Goal: Information Seeking & Learning: Learn about a topic

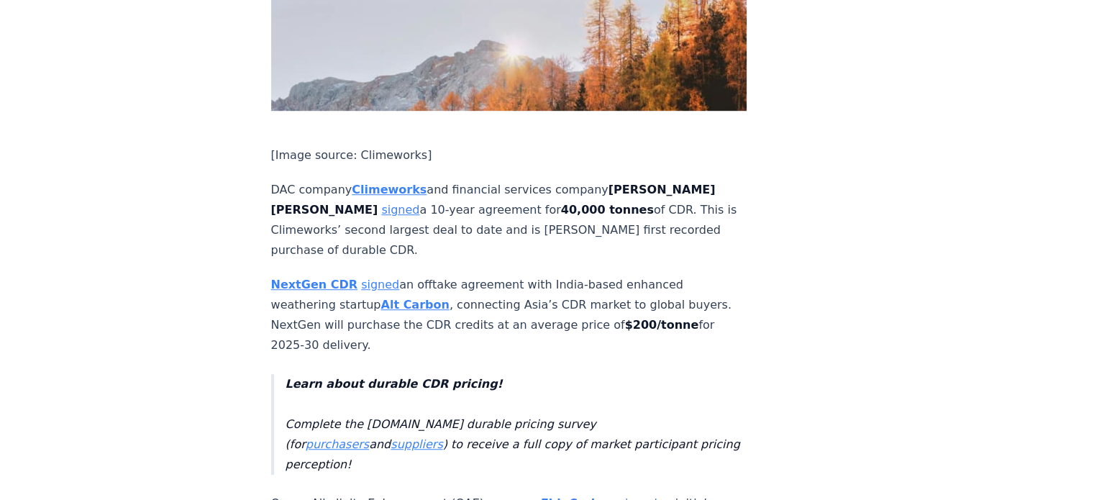
scroll to position [934, 0]
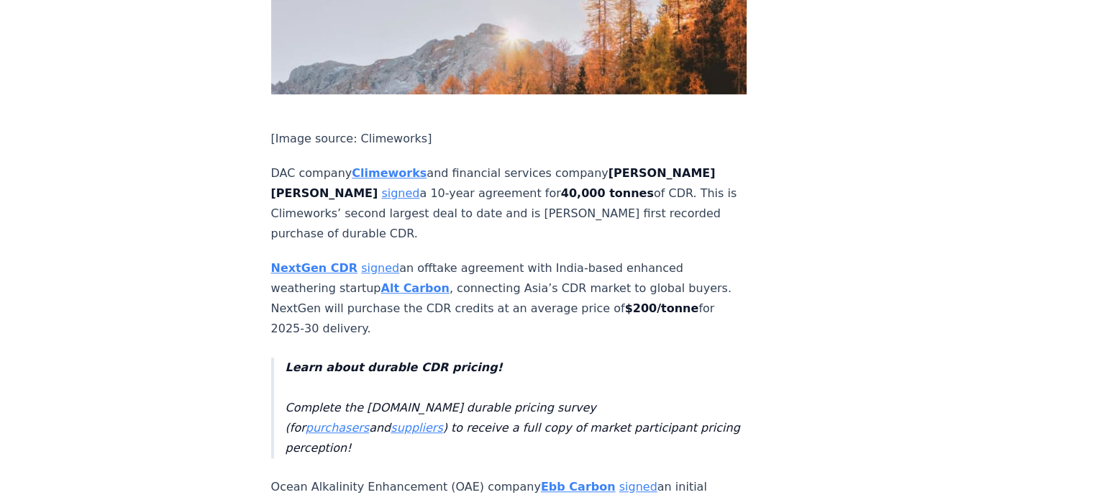
click at [398, 281] on strong "Alt Carbon" at bounding box center [414, 288] width 68 height 14
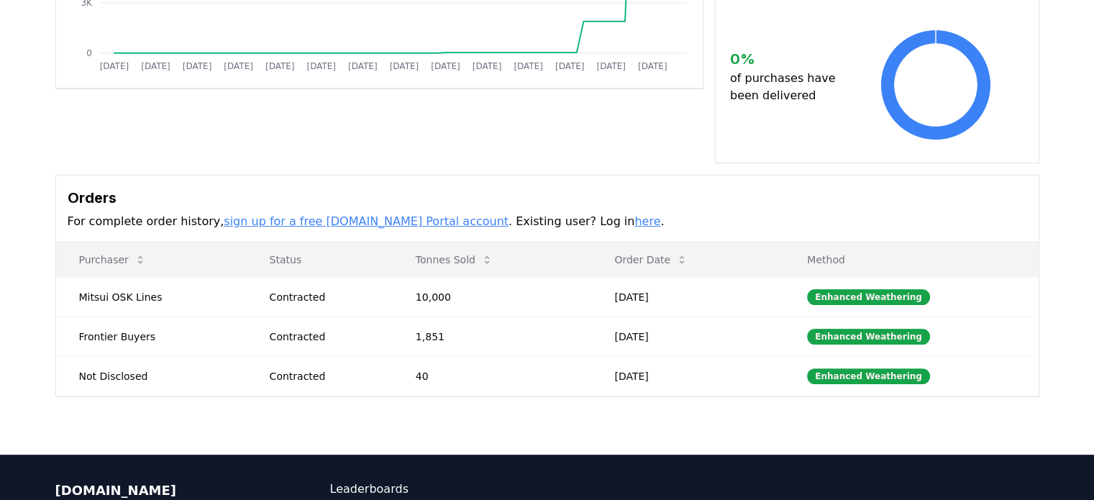
scroll to position [460, 0]
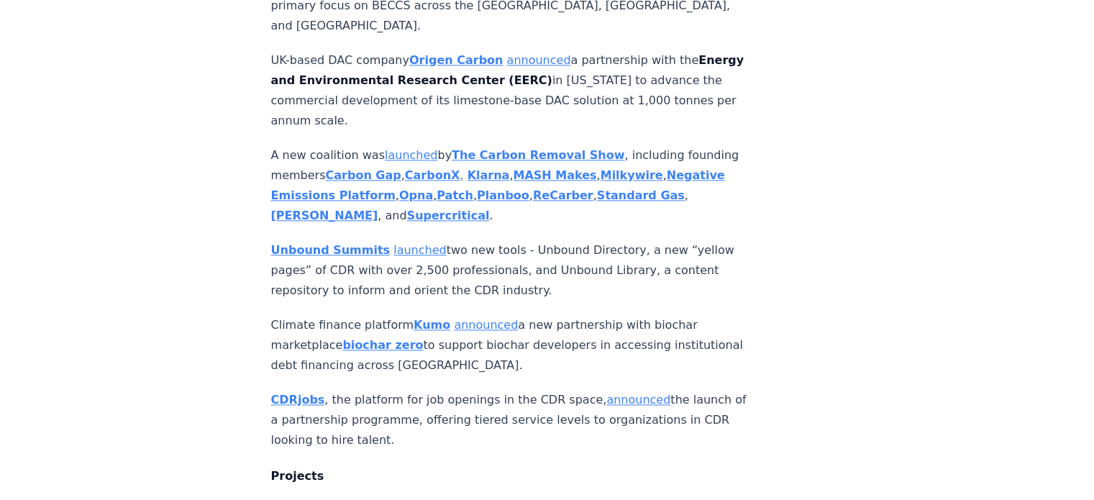
scroll to position [1813, 0]
